Goal: Task Accomplishment & Management: Manage account settings

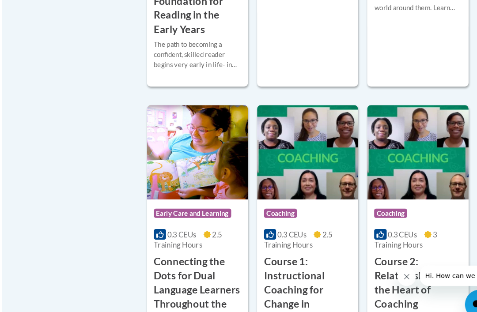
scroll to position [431, 0]
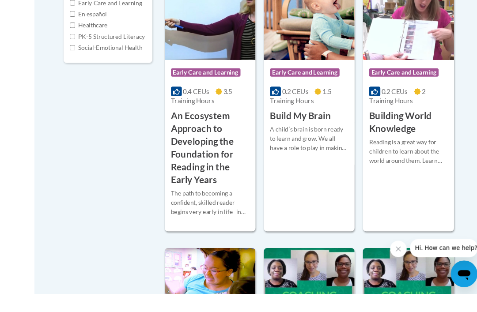
scroll to position [248, 0]
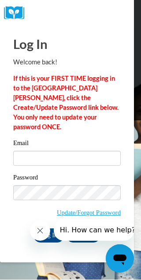
click at [96, 210] on link "Update/Forgot Password" at bounding box center [89, 213] width 64 height 7
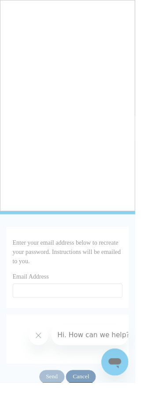
click at [127, 230] on div at bounding box center [70, 199] width 141 height 399
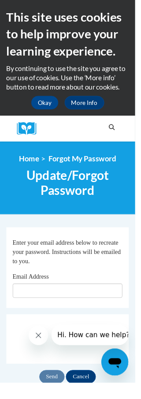
scroll to position [0, 0]
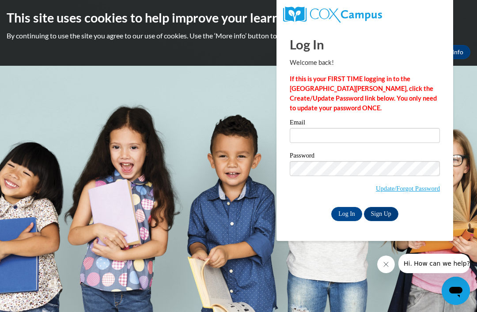
click at [472, 6] on div "This site uses cookies to help improve your learning experience. By continuing …" at bounding box center [238, 33] width 477 height 66
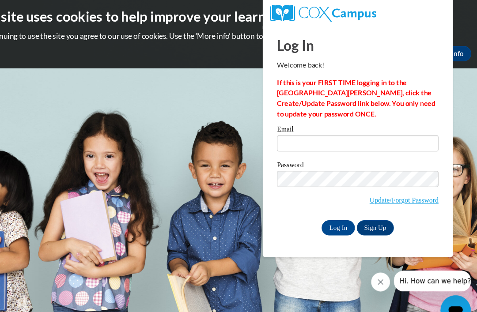
click at [270, 238] on div "Log In Welcome back! If this is your FIRST TIME logging in to the [GEOGRAPHIC_D…" at bounding box center [365, 133] width 190 height 214
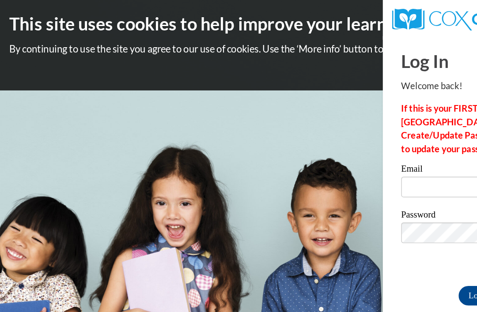
click at [50, 240] on body "This site uses cookies to help improve your learning experience. By continuing …" at bounding box center [238, 156] width 477 height 312
click at [339, 139] on input "Email" at bounding box center [364, 135] width 150 height 15
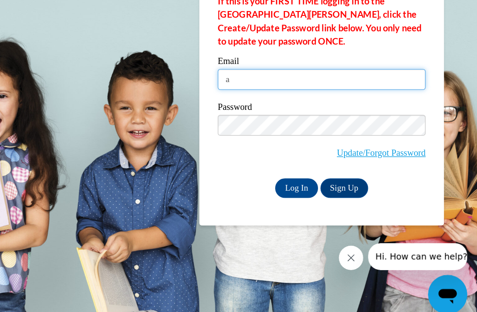
type input "a"
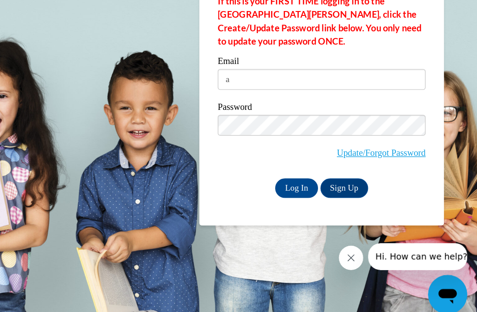
click at [47, 115] on body "This site uses cookies to help improve your learning experience. By continuing …" at bounding box center [238, 156] width 477 height 312
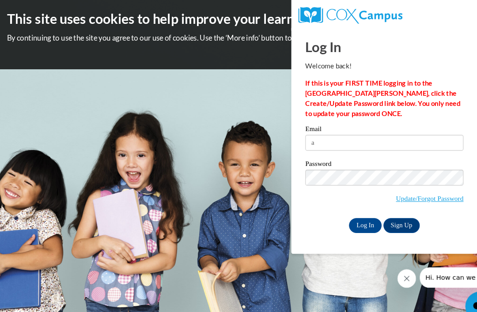
click at [452, 116] on html "This site uses cookies to help improve your learning experience. By continuing …" at bounding box center [238, 156] width 477 height 312
